Goal: Task Accomplishment & Management: Complete application form

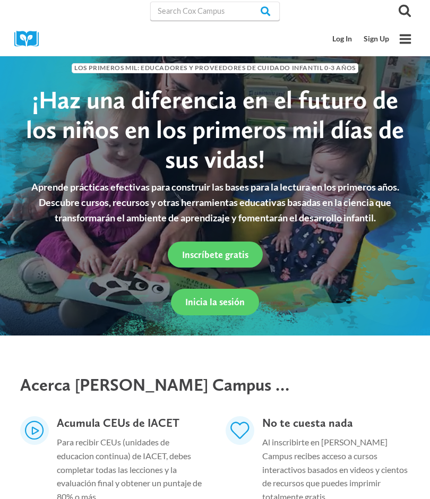
click at [239, 249] on span "Inscríbete gratis" at bounding box center [215, 254] width 66 height 11
click at [227, 301] on span "Inicia la sesión" at bounding box center [214, 301] width 59 height 11
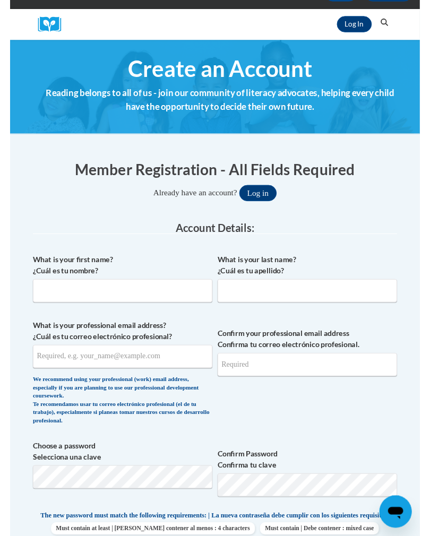
scroll to position [104, 0]
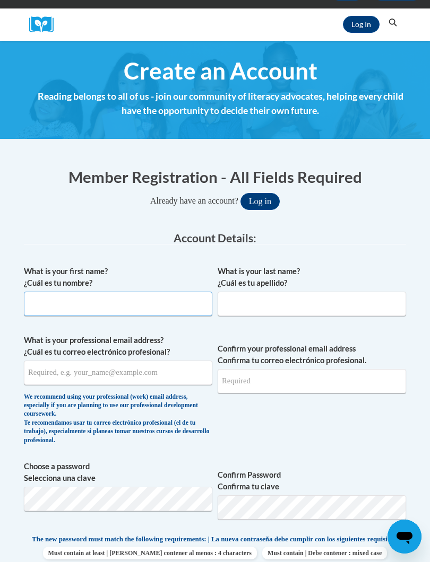
click at [51, 306] on input "What is your first name? ¿Cuál es tu nombre?" at bounding box center [118, 304] width 188 height 24
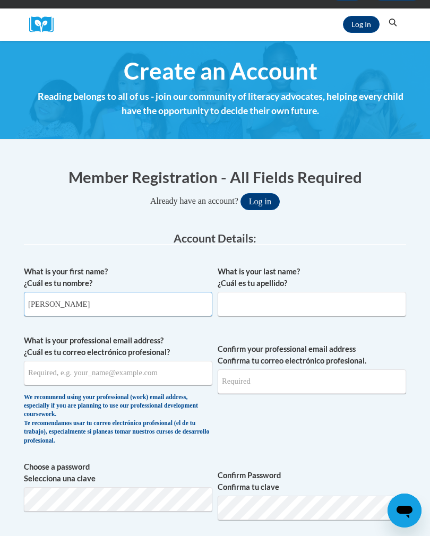
type input "Yaquelin"
click at [253, 303] on input "What is your last name? ¿Cuál es tu apellido?" at bounding box center [312, 304] width 188 height 24
type input "Morales"
click at [76, 372] on input "What is your professional email address? ¿Cuál es tu correo electrónico profesi…" at bounding box center [118, 373] width 188 height 24
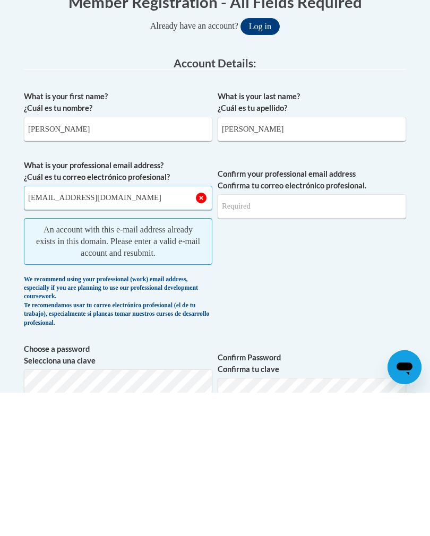
type input "yaquelinm1970@gmail.com"
click at [240, 337] on input "Confirm your professional email address Confirma tu correo electrónico profesio…" at bounding box center [312, 349] width 188 height 24
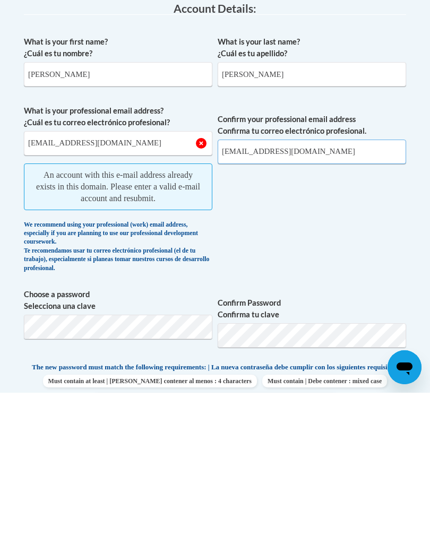
scroll to position [191, 0]
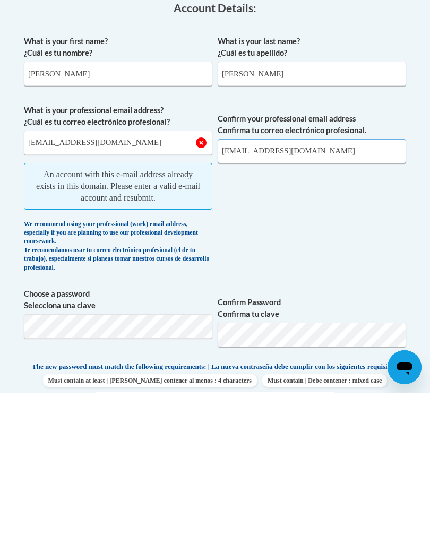
type input "yaquelinm1970@gmail.com"
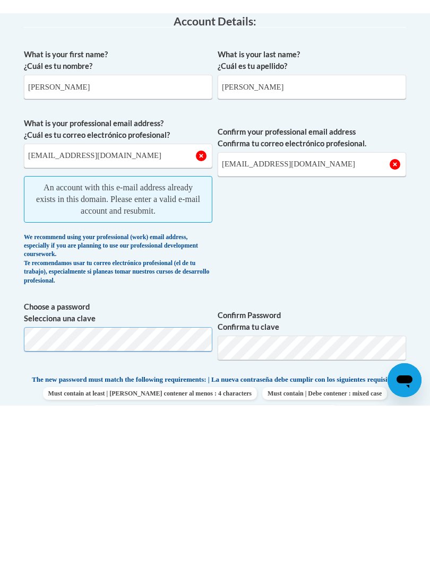
scroll to position [334, 0]
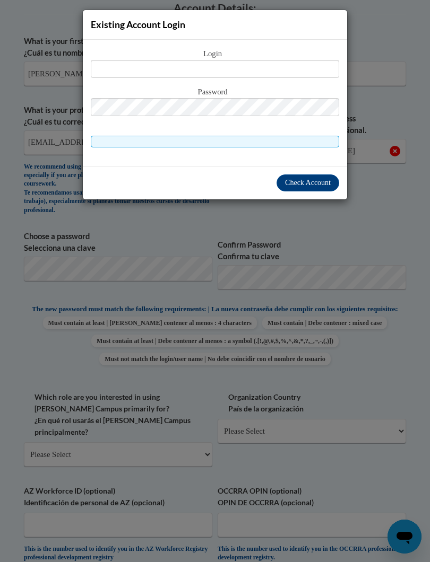
click at [309, 189] on button "Check Account" at bounding box center [307, 183] width 63 height 17
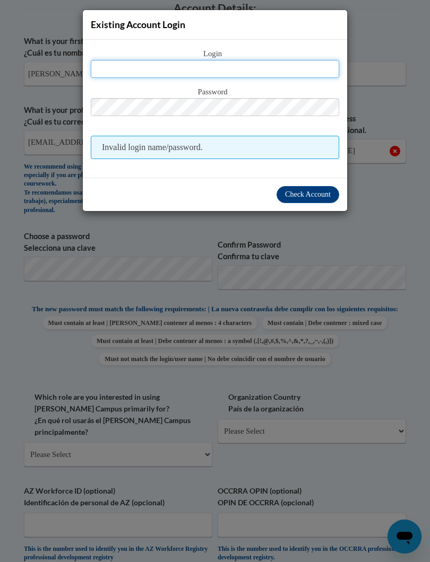
click at [115, 76] on input "text" at bounding box center [215, 69] width 248 height 18
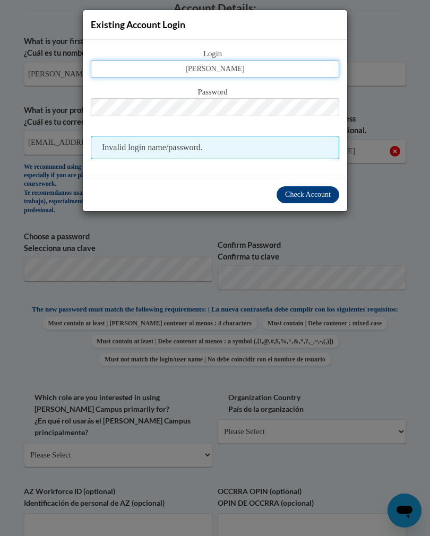
type input "yaquelin morales"
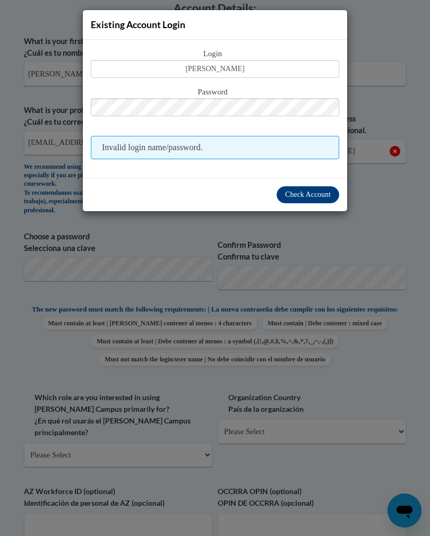
click at [311, 197] on span "Check Account" at bounding box center [308, 194] width 46 height 8
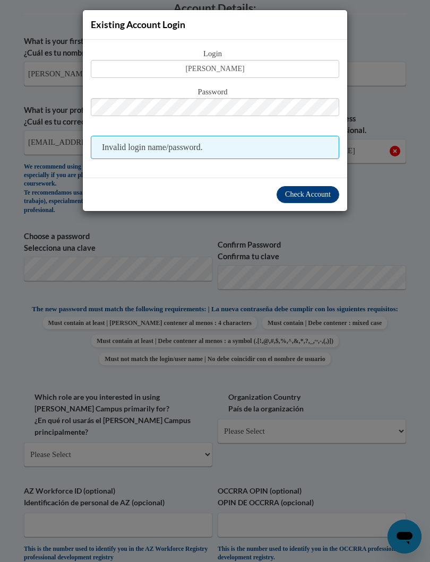
click at [190, 151] on span "Invalid login name/password." at bounding box center [215, 147] width 248 height 23
click at [183, 153] on span "Invalid login name/password." at bounding box center [215, 147] width 248 height 23
click at [318, 198] on span "Check Account" at bounding box center [308, 194] width 46 height 8
click at [376, 471] on div "Existing Account Login Login yaquelin morales Password Invalid login name/passw…" at bounding box center [215, 281] width 430 height 562
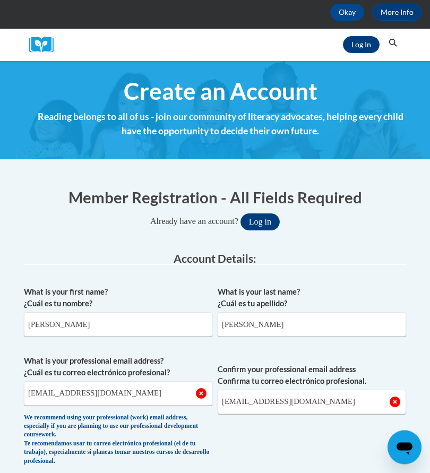
scroll to position [0, 0]
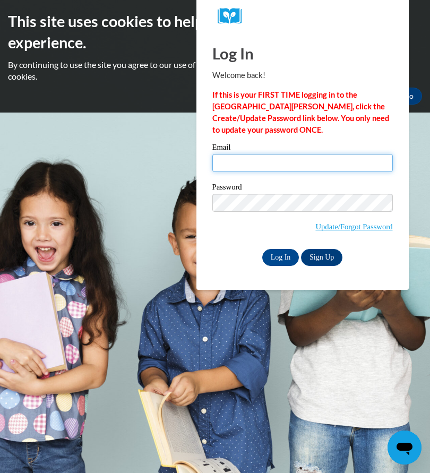
click at [238, 161] on input "Email" at bounding box center [302, 163] width 180 height 18
click at [237, 161] on input "Email" at bounding box center [302, 163] width 180 height 18
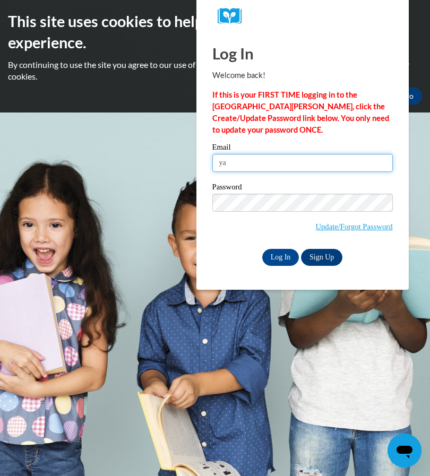
type input "y"
type input "[EMAIL_ADDRESS][DOMAIN_NAME]"
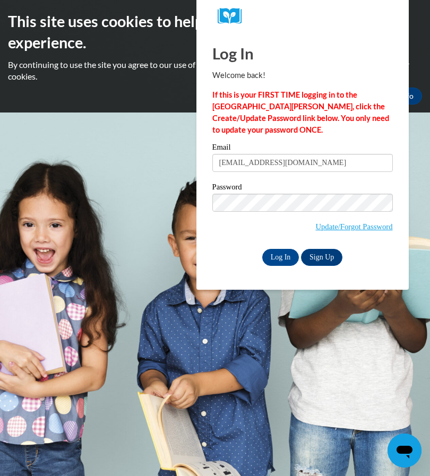
click at [283, 257] on input "Log In" at bounding box center [280, 257] width 37 height 17
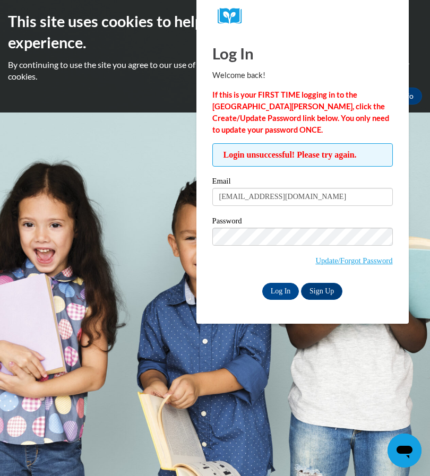
click at [280, 292] on input "Log In" at bounding box center [280, 291] width 37 height 17
click at [326, 294] on link "Sign Up" at bounding box center [321, 291] width 41 height 17
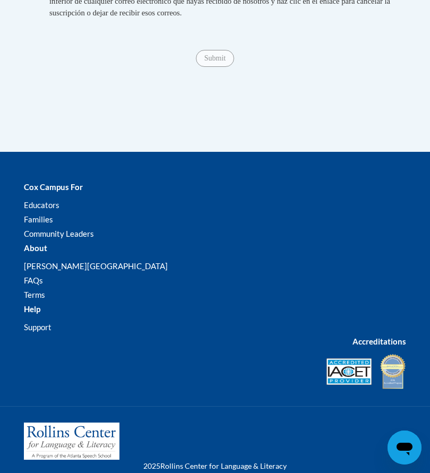
scroll to position [1099, 0]
